Goal: Information Seeking & Learning: Stay updated

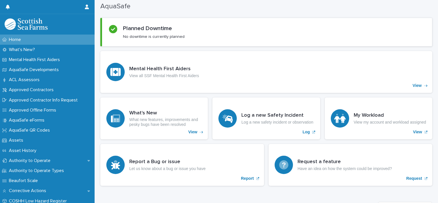
scroll to position [75, 0]
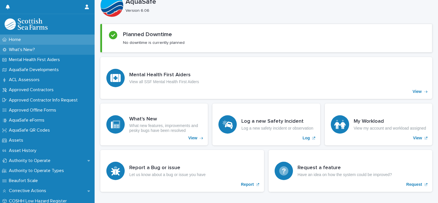
click at [34, 48] on p "What's New?" at bounding box center [23, 49] width 33 height 5
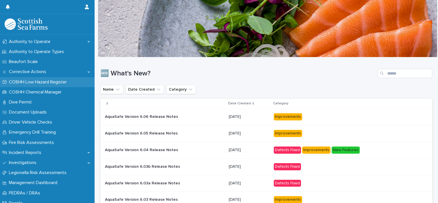
scroll to position [118, 0]
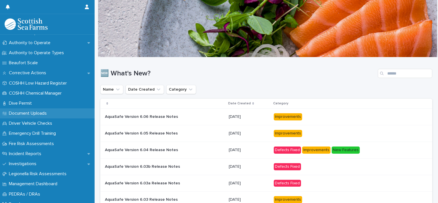
click at [29, 115] on p "Document Uploads" at bounding box center [29, 113] width 45 height 5
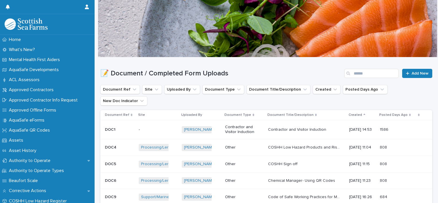
click at [34, 24] on img at bounding box center [26, 23] width 43 height 11
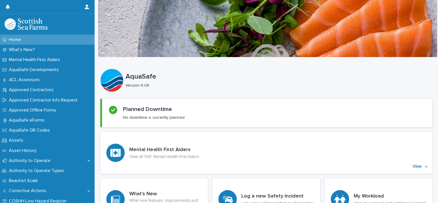
click at [34, 24] on img at bounding box center [26, 23] width 43 height 11
click at [42, 128] on p "AquaSafe QR Codes" at bounding box center [31, 130] width 48 height 5
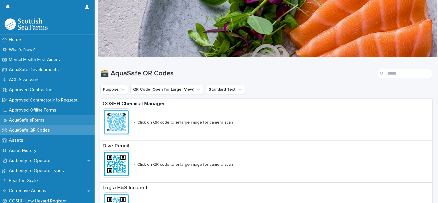
click at [42, 116] on div "AquaSafe eForms" at bounding box center [47, 120] width 95 height 10
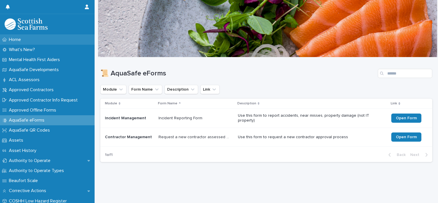
click at [18, 41] on p "Home" at bounding box center [16, 39] width 19 height 5
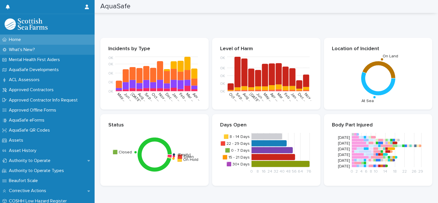
click at [40, 54] on div "What's New?" at bounding box center [47, 50] width 95 height 10
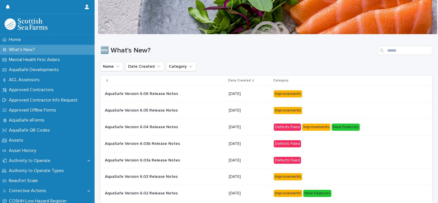
click at [36, 9] on div at bounding box center [43, 7] width 74 height 14
click at [19, 36] on div "Home" at bounding box center [47, 40] width 95 height 10
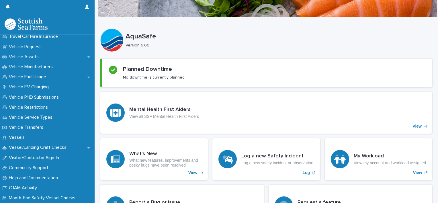
scroll to position [473, 0]
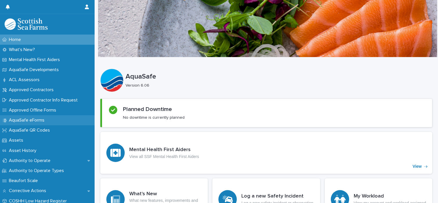
click at [48, 122] on p "AquaSafe eForms" at bounding box center [28, 120] width 42 height 5
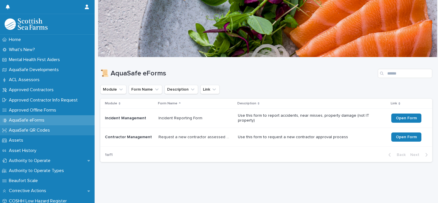
click at [37, 133] on div "AquaSafe QR Codes" at bounding box center [47, 130] width 95 height 10
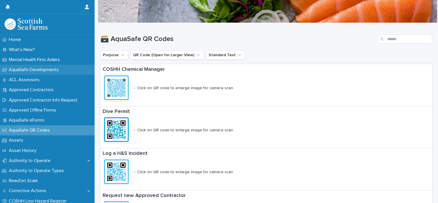
click at [40, 71] on p "AquaSafe Developments" at bounding box center [35, 69] width 57 height 5
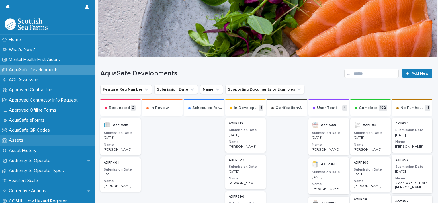
click at [29, 145] on div "Assets" at bounding box center [47, 140] width 95 height 10
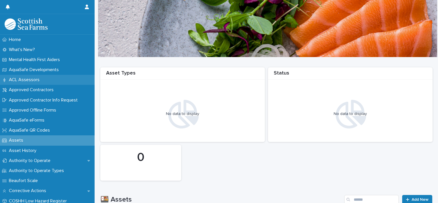
click at [46, 78] on div "ACL Assessors" at bounding box center [47, 80] width 95 height 10
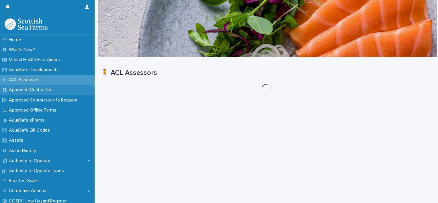
click at [40, 91] on p "Approved Contractors" at bounding box center [33, 89] width 52 height 5
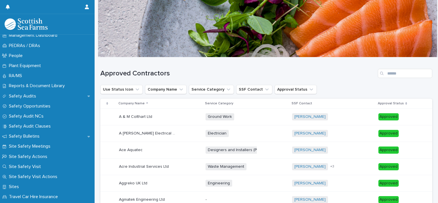
scroll to position [268, 0]
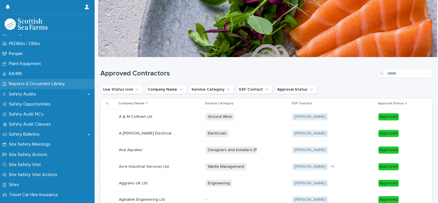
click at [46, 81] on p "Reports & Document Library" at bounding box center [38, 83] width 63 height 5
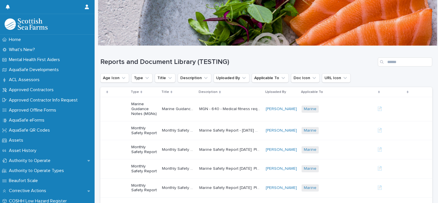
scroll to position [23, 0]
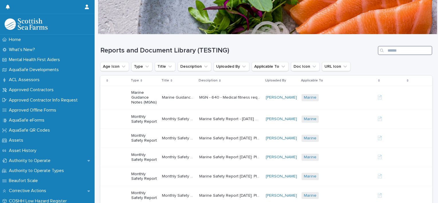
click at [399, 50] on input "Search" at bounding box center [405, 50] width 54 height 9
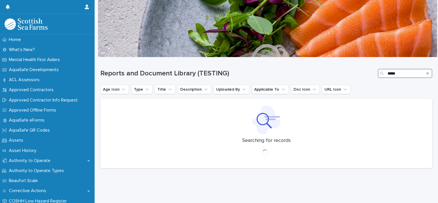
scroll to position [4, 0]
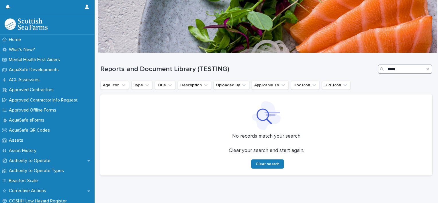
scroll to position [14, 0]
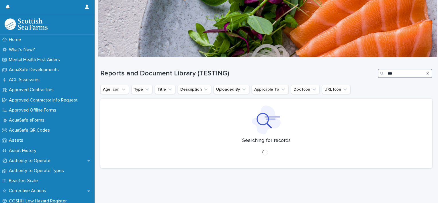
scroll to position [14, 0]
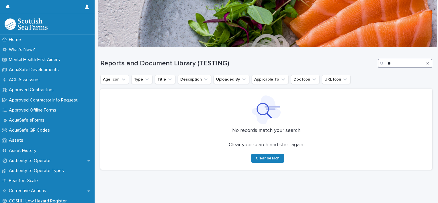
type input "*"
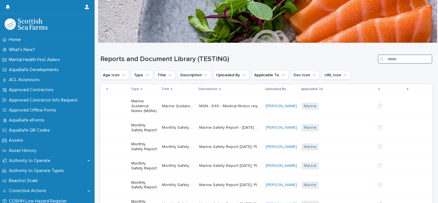
scroll to position [23, 0]
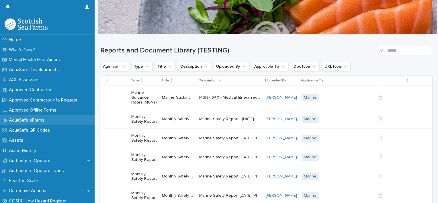
click at [44, 123] on p "AquaSafe eForms" at bounding box center [28, 120] width 42 height 5
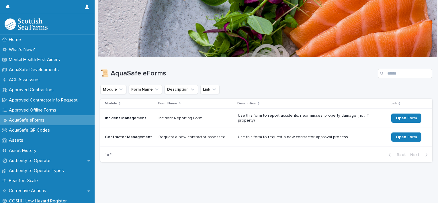
scroll to position [4, 0]
click at [402, 116] on span "Open Form" at bounding box center [406, 118] width 21 height 4
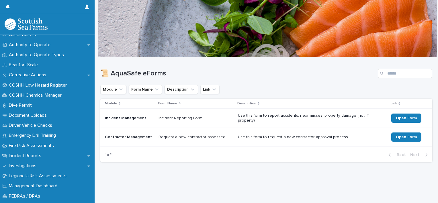
scroll to position [0, 0]
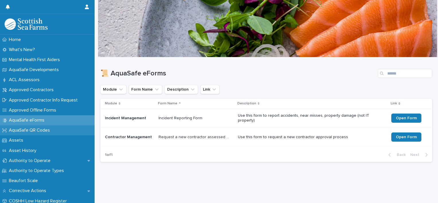
click at [38, 130] on p "AquaSafe QR Codes" at bounding box center [31, 130] width 48 height 5
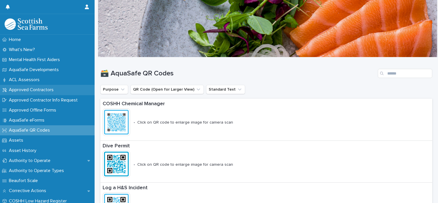
click at [38, 88] on p "Approved Contractors" at bounding box center [33, 89] width 52 height 5
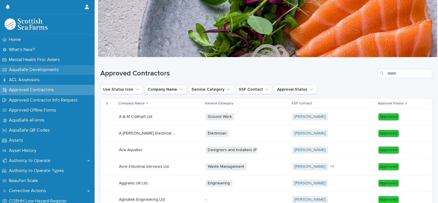
click at [57, 68] on p "AquaSafe Developments" at bounding box center [35, 69] width 57 height 5
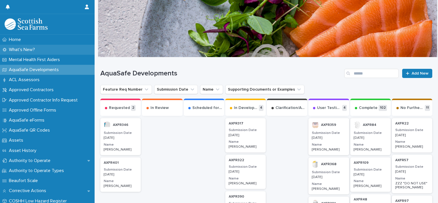
click at [52, 49] on div "What's New?" at bounding box center [47, 50] width 95 height 10
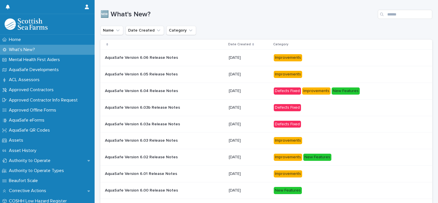
scroll to position [34, 0]
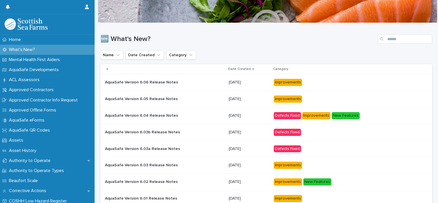
click at [163, 82] on p "AquaSafe Version 6.06 Release Notes" at bounding box center [142, 82] width 74 height 6
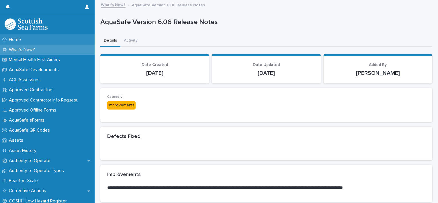
click at [49, 39] on div "Home" at bounding box center [47, 40] width 95 height 10
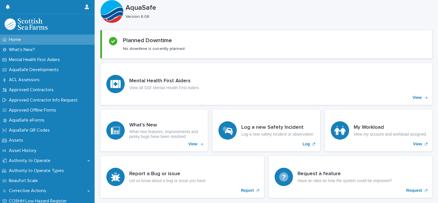
scroll to position [80, 0]
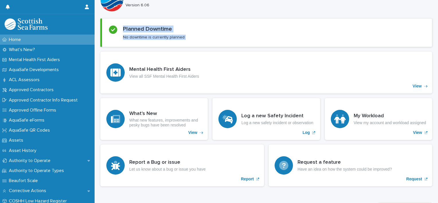
drag, startPoint x: 95, startPoint y: 55, endPoint x: 110, endPoint y: 48, distance: 16.4
click at [108, 49] on div "Loading... Saving… Planned Downtime No downtime is currently planned" at bounding box center [266, 34] width 332 height 33
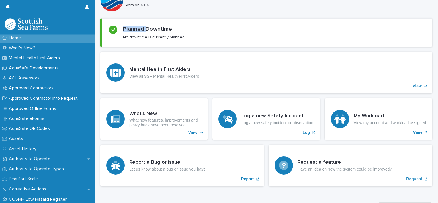
scroll to position [0, 0]
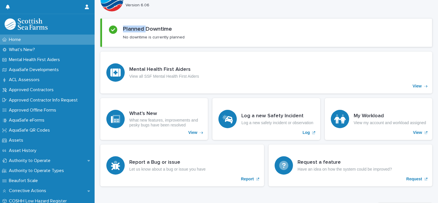
click at [41, 35] on div "Home" at bounding box center [47, 40] width 95 height 10
click at [34, 47] on p "What's New?" at bounding box center [23, 49] width 33 height 5
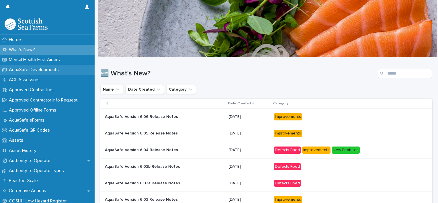
click at [57, 68] on p "AquaSafe Developments" at bounding box center [35, 69] width 57 height 5
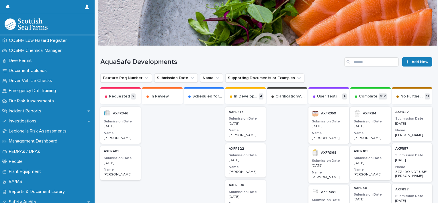
scroll to position [172, 0]
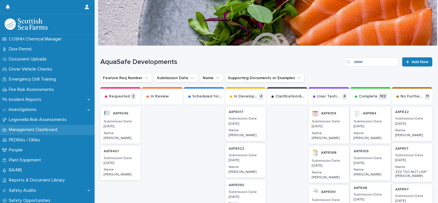
click at [49, 129] on p "Management Dashboard" at bounding box center [34, 129] width 55 height 5
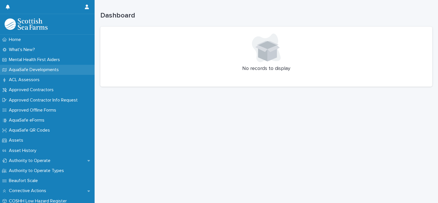
click at [50, 69] on p "AquaSafe Developments" at bounding box center [35, 69] width 57 height 5
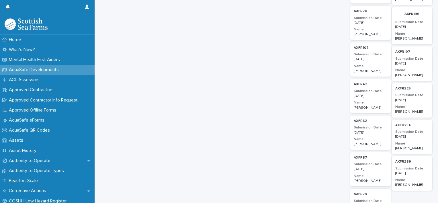
scroll to position [413, 0]
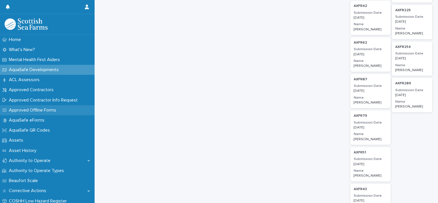
click at [52, 110] on p "Approved Offline Forms" at bounding box center [34, 110] width 54 height 5
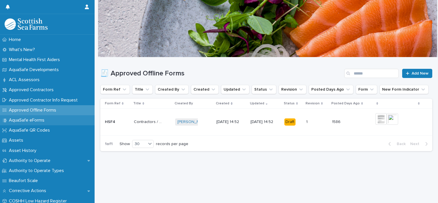
click at [56, 121] on div "AquaSafe eForms" at bounding box center [47, 120] width 95 height 10
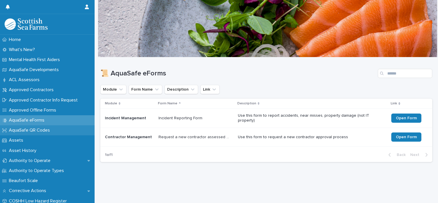
click at [56, 129] on div "AquaSafe QR Codes" at bounding box center [47, 130] width 95 height 10
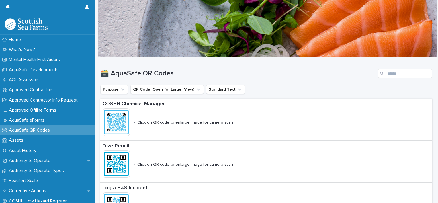
click at [34, 17] on div at bounding box center [47, 24] width 95 height 21
click at [26, 21] on img at bounding box center [26, 23] width 43 height 11
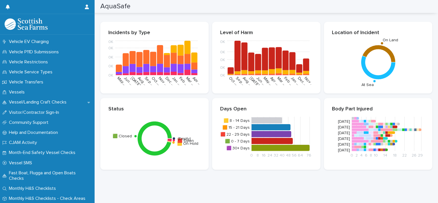
scroll to position [473, 0]
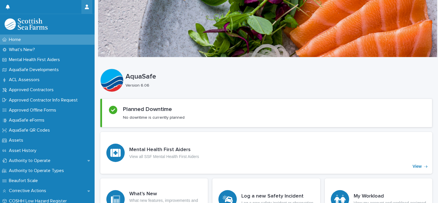
click at [90, 4] on button "button" at bounding box center [86, 7] width 11 height 14
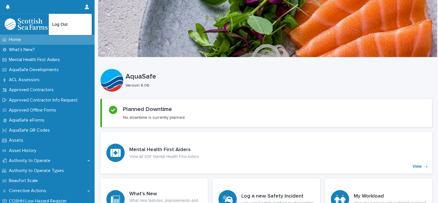
click at [39, 28] on div at bounding box center [219, 101] width 438 height 203
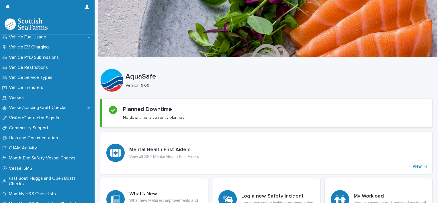
scroll to position [473, 0]
